Goal: Task Accomplishment & Management: Use online tool/utility

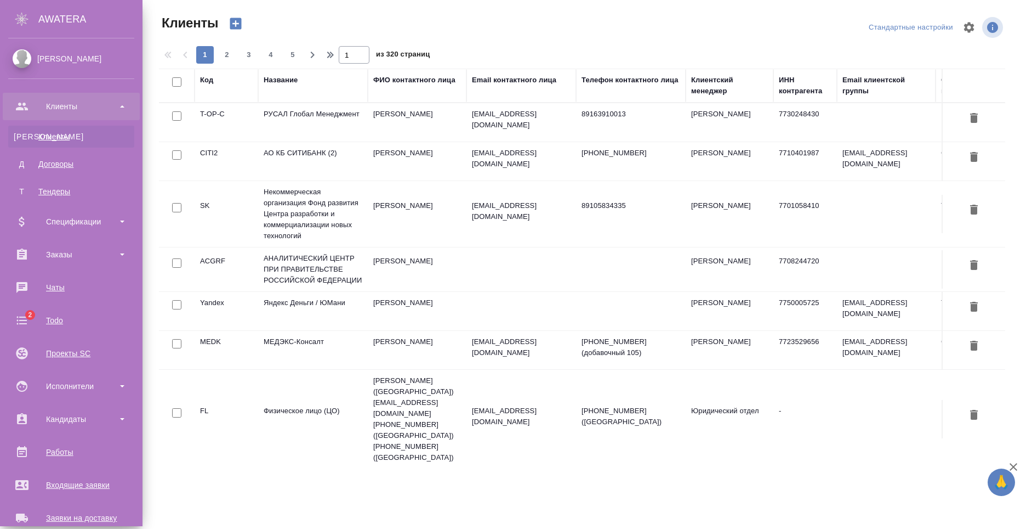
select select "RU"
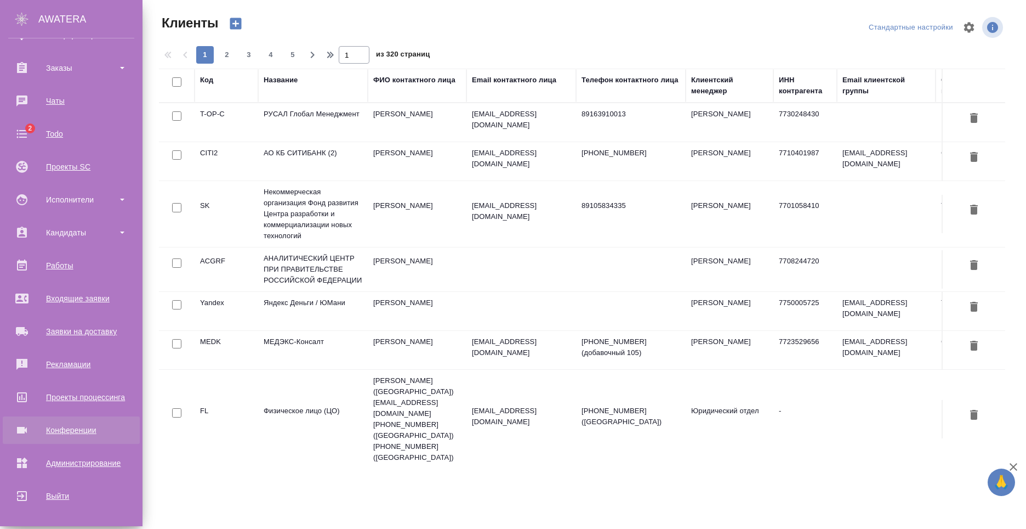
click at [73, 439] on link "Конференции" at bounding box center [71, 429] width 137 height 27
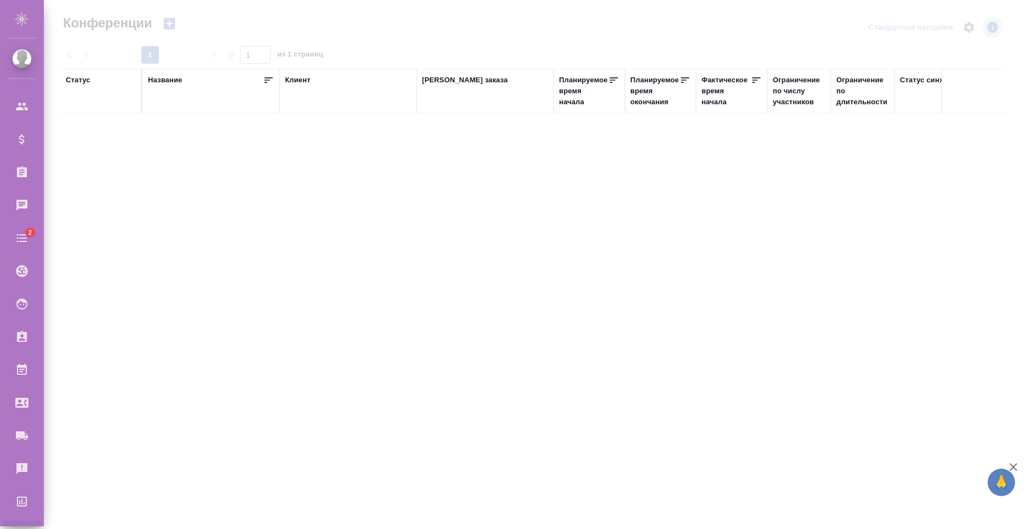
type input "[PERSON_NAME]"
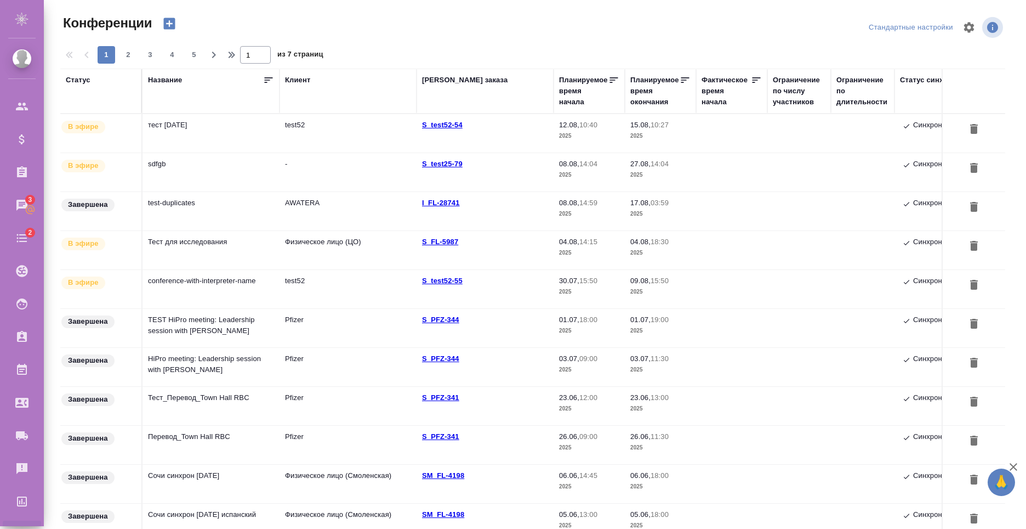
click at [224, 142] on td "тест [DATE]" at bounding box center [211, 133] width 137 height 38
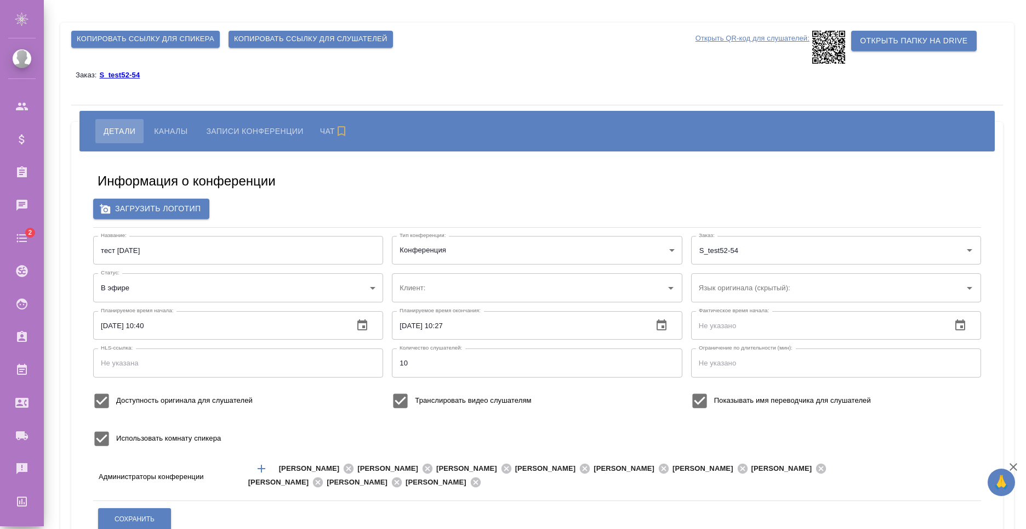
type input "test52"
click at [281, 44] on span "Копировать ссылку для слушателей" at bounding box center [311, 39] width 154 height 13
